Goal: Transaction & Acquisition: Purchase product/service

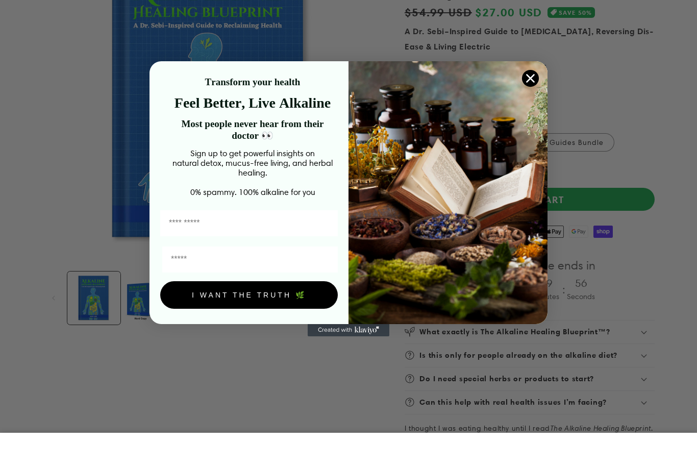
scroll to position [126, 0]
click at [528, 105] on circle "Close dialog" at bounding box center [530, 113] width 17 height 17
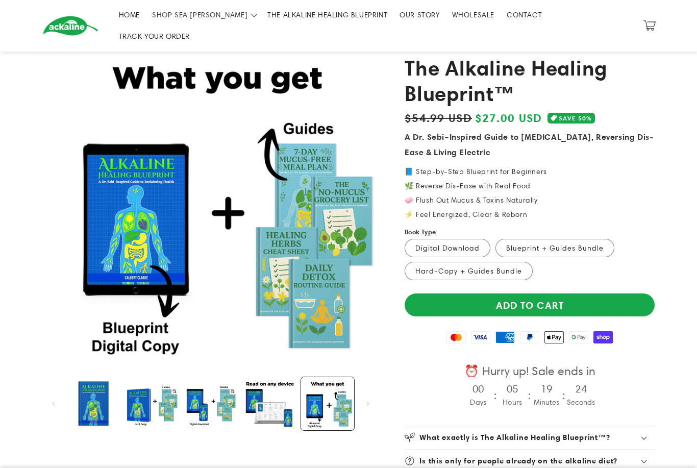
scroll to position [0, 1420]
click at [472, 262] on label "Hard-Copy + Guides Bundle Variant sold out or unavailable" at bounding box center [468, 271] width 128 height 18
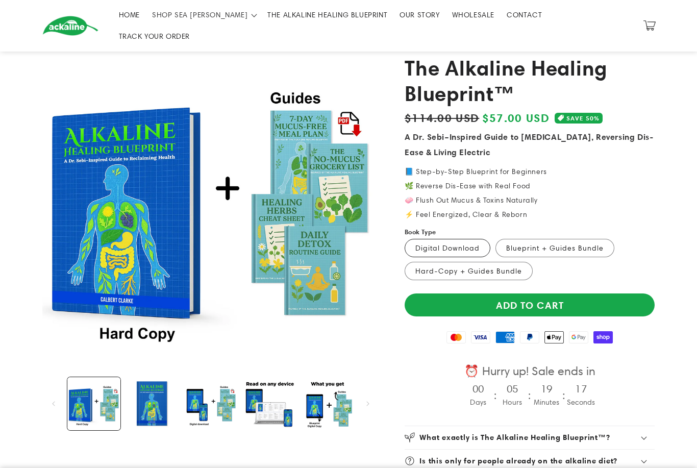
click at [470, 239] on label "Digital Download Variant sold out or unavailable" at bounding box center [447, 248] width 86 height 18
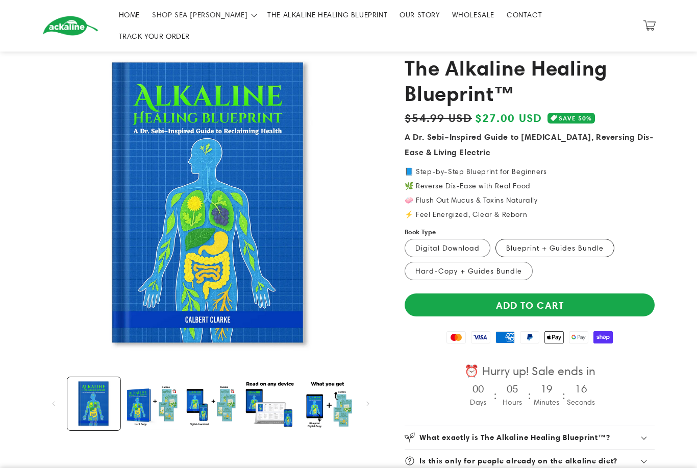
click at [548, 239] on label "Blueprint + Guides Bundle Variant sold out or unavailable" at bounding box center [554, 248] width 119 height 18
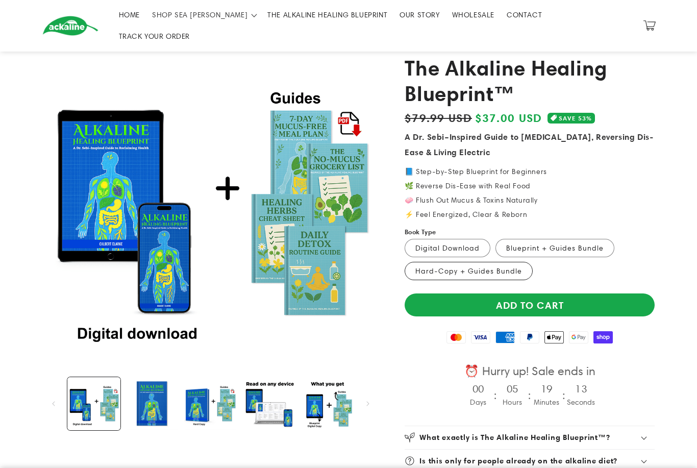
click at [485, 262] on label "Hard-Copy + Guides Bundle Variant sold out or unavailable" at bounding box center [468, 271] width 128 height 18
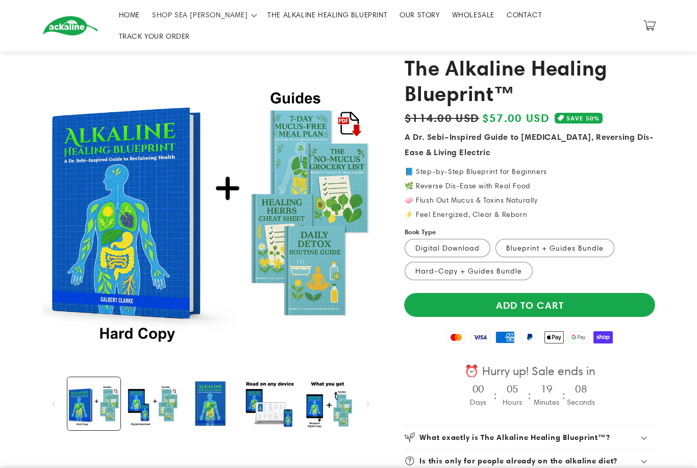
click at [540, 293] on button "Add to cart" at bounding box center [529, 304] width 250 height 23
